Goal: Task Accomplishment & Management: Manage account settings

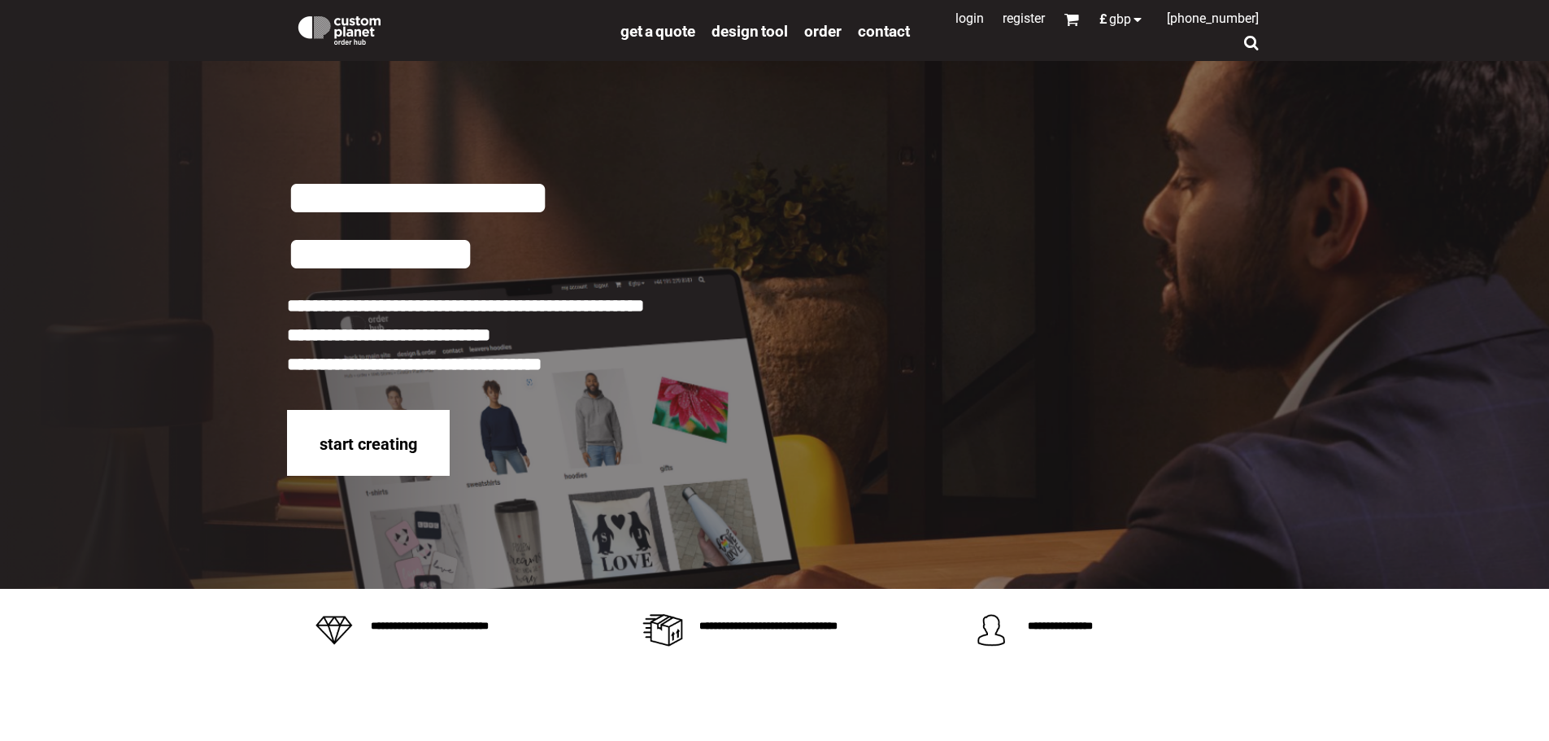
click at [956, 18] on link "Login" at bounding box center [970, 18] width 28 height 15
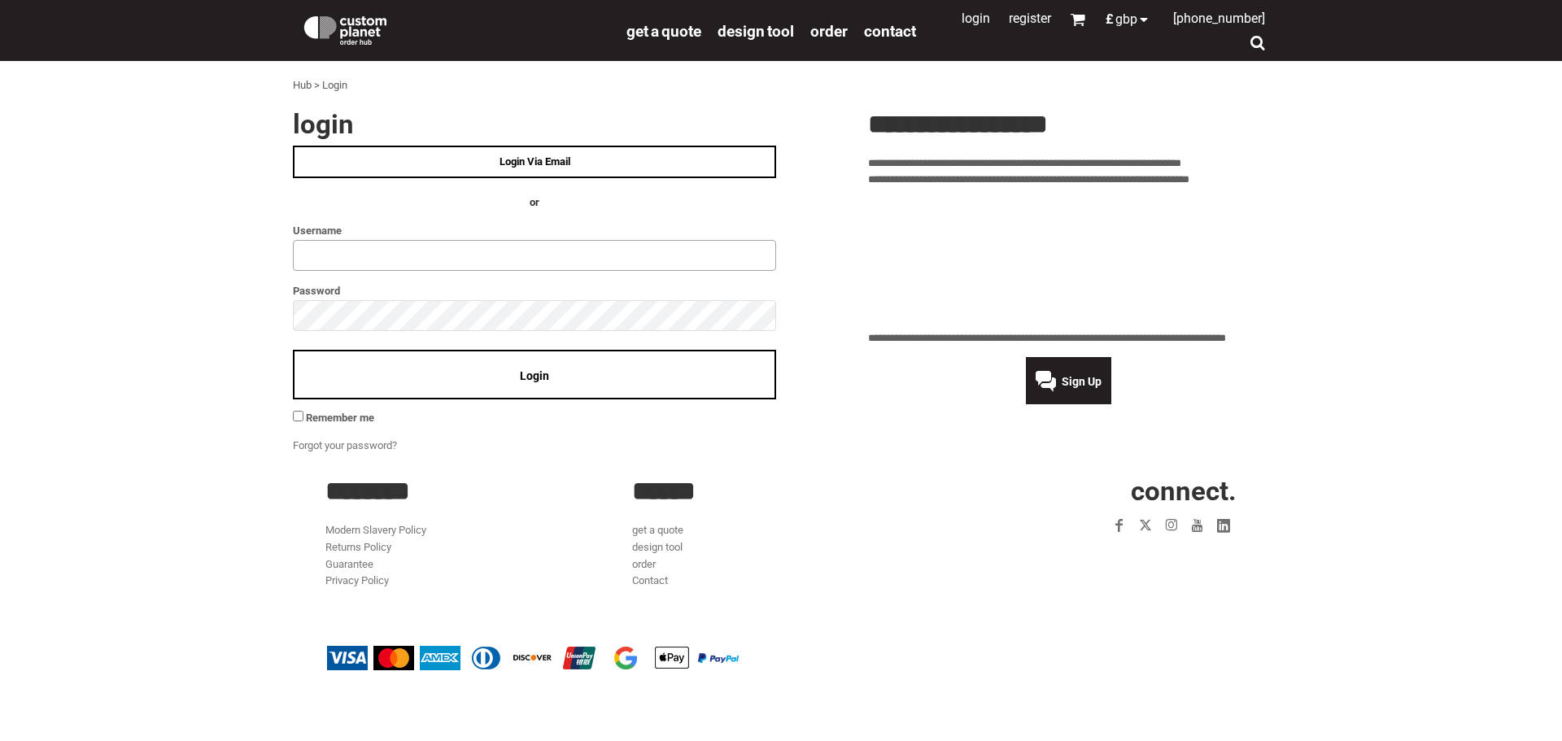
click at [313, 250] on input "text" at bounding box center [534, 255] width 483 height 31
type input "**********"
click at [490, 370] on div "Login" at bounding box center [534, 375] width 483 height 50
